Goal: Information Seeking & Learning: Check status

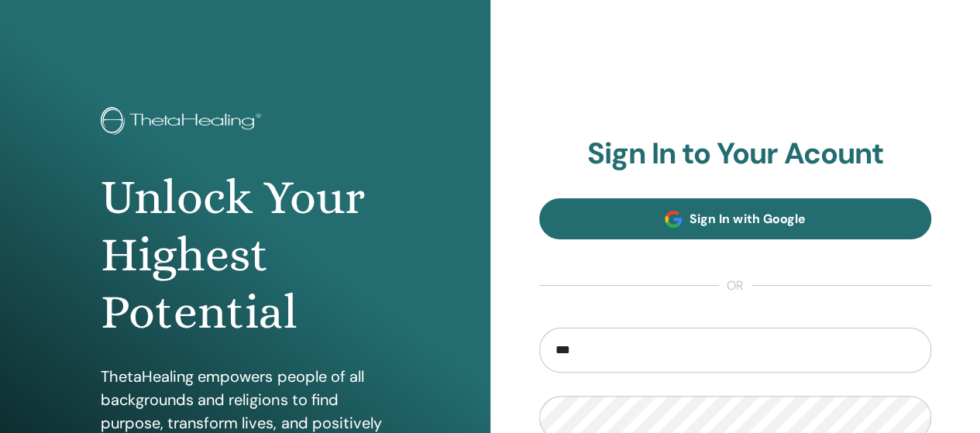
type input "**********"
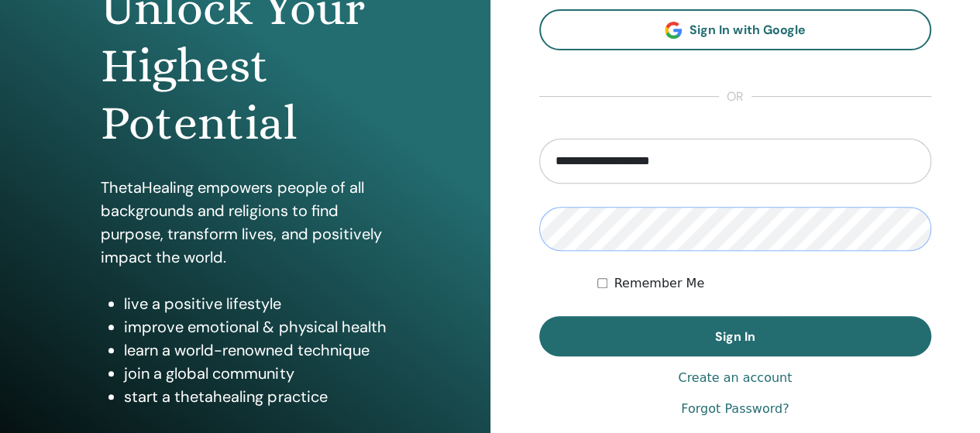
scroll to position [190, 0]
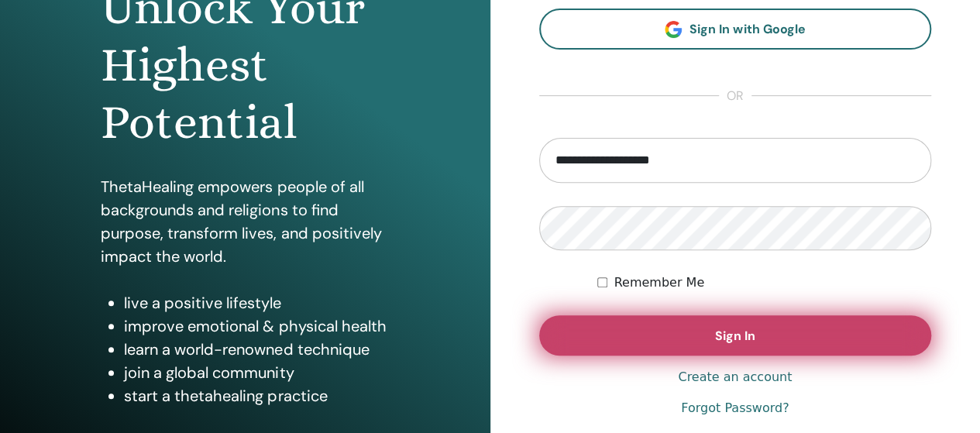
click at [702, 329] on button "Sign In" at bounding box center [735, 335] width 393 height 40
